Goal: Find specific page/section: Find specific page/section

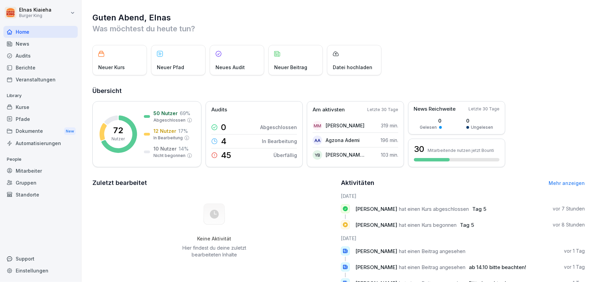
click at [33, 65] on div "Berichte" at bounding box center [40, 68] width 74 height 12
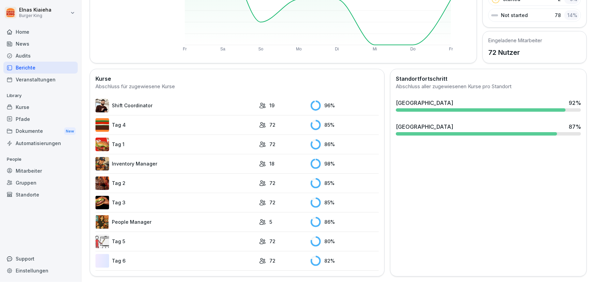
scroll to position [132, 0]
click at [128, 236] on link "Tag 5" at bounding box center [175, 242] width 160 height 14
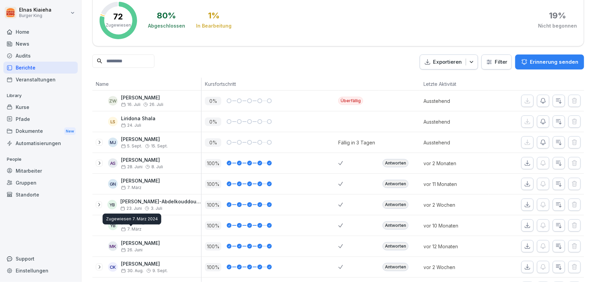
scroll to position [31, 0]
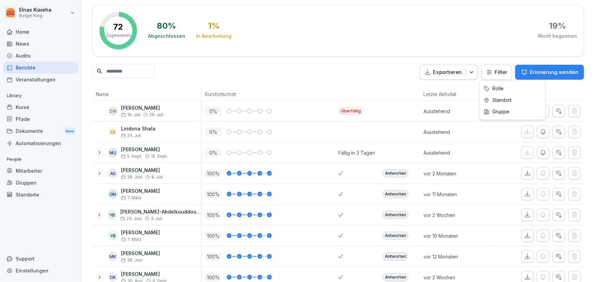
click at [497, 69] on html "Elnas Kiaieha Burger King Home News Audits Berichte Veranstaltungen Library Kur…" at bounding box center [297, 141] width 595 height 282
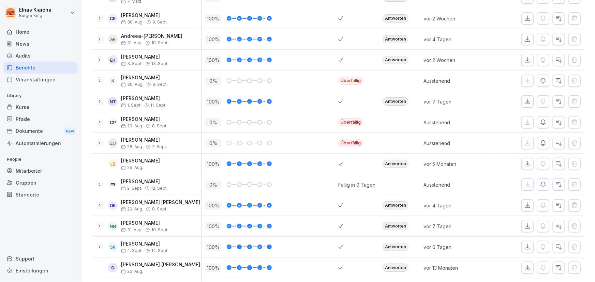
scroll to position [62, 0]
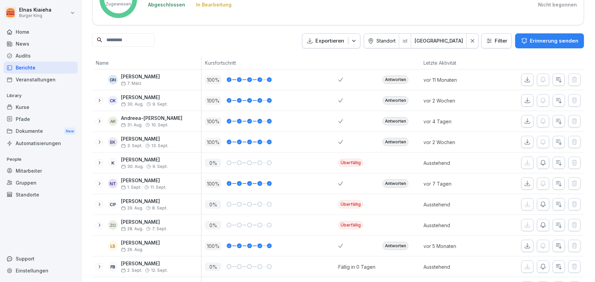
click at [128, 38] on input at bounding box center [123, 39] width 62 height 13
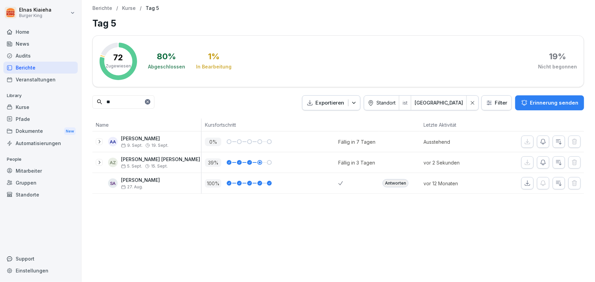
type input "*"
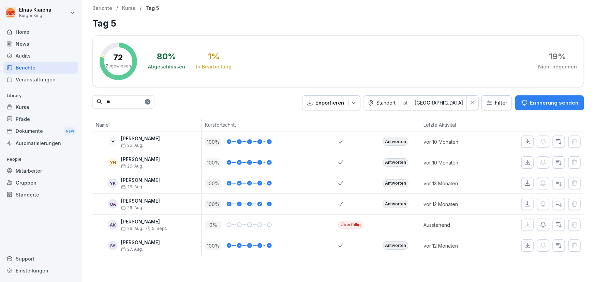
click at [130, 102] on input "**" at bounding box center [123, 101] width 62 height 13
type input "*"
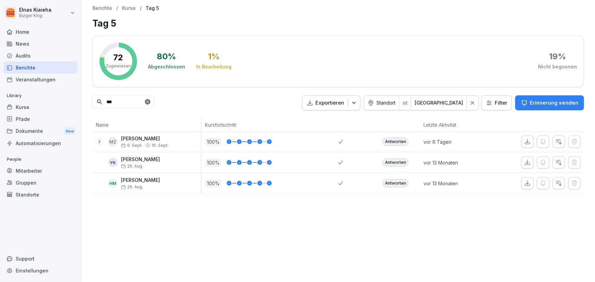
click at [128, 102] on input "***" at bounding box center [123, 101] width 62 height 13
type input "*"
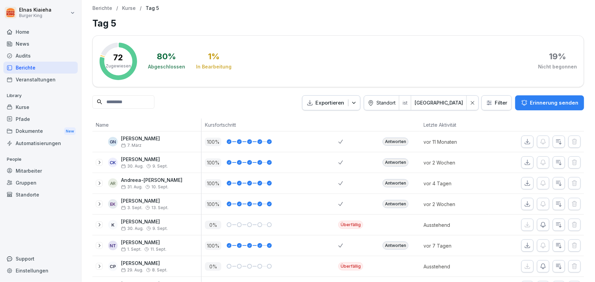
click at [133, 99] on input at bounding box center [123, 101] width 62 height 13
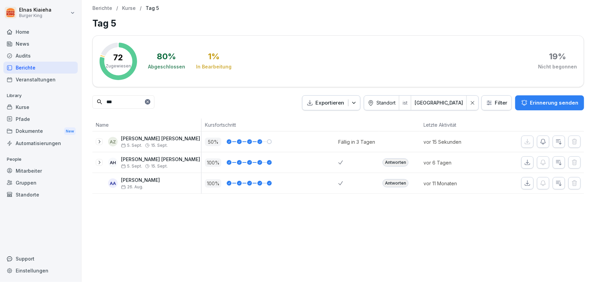
type input "***"
click at [44, 67] on div "Berichte" at bounding box center [40, 68] width 74 height 12
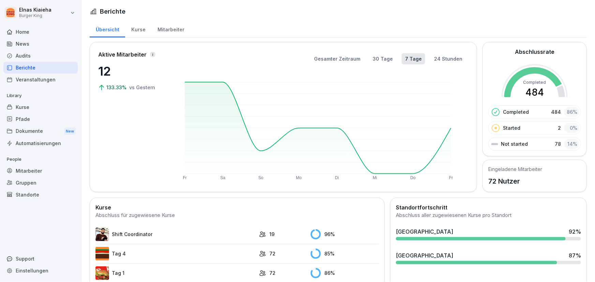
click at [45, 65] on div "Berichte" at bounding box center [40, 68] width 74 height 12
click at [44, 68] on div "Berichte" at bounding box center [40, 68] width 74 height 12
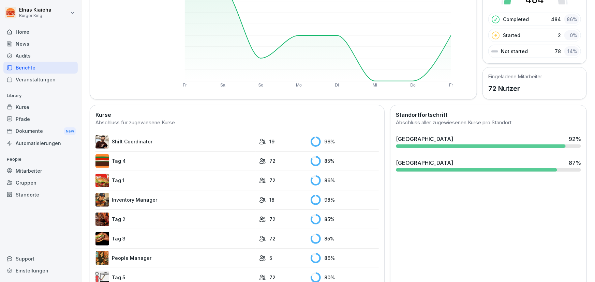
scroll to position [132, 0]
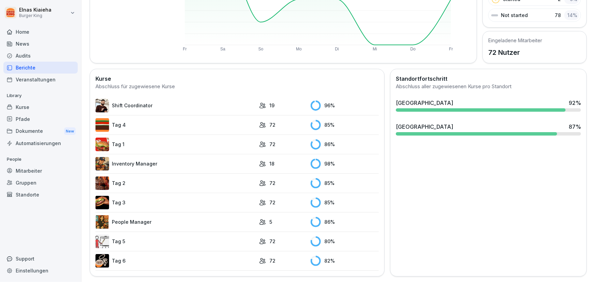
click at [123, 232] on td "Tag 5" at bounding box center [175, 241] width 160 height 19
click at [119, 238] on link "Tag 5" at bounding box center [175, 242] width 160 height 14
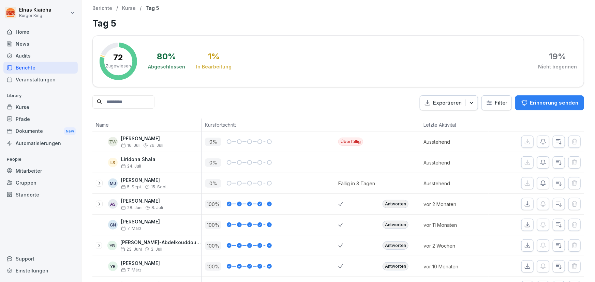
click at [104, 101] on input at bounding box center [123, 101] width 62 height 13
type input "***"
